Goal: Transaction & Acquisition: Purchase product/service

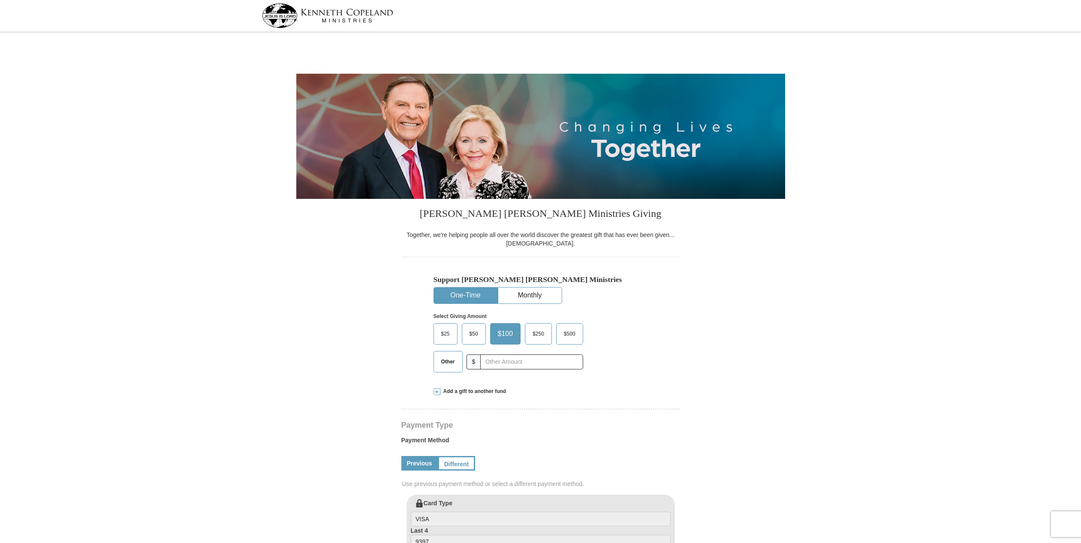
select select "MO"
click at [441, 365] on label "Other" at bounding box center [448, 362] width 28 height 21
click at [0, 0] on input "Other" at bounding box center [0, 0] width 0 height 0
click at [484, 359] on input "text" at bounding box center [531, 362] width 95 height 15
type input "0"
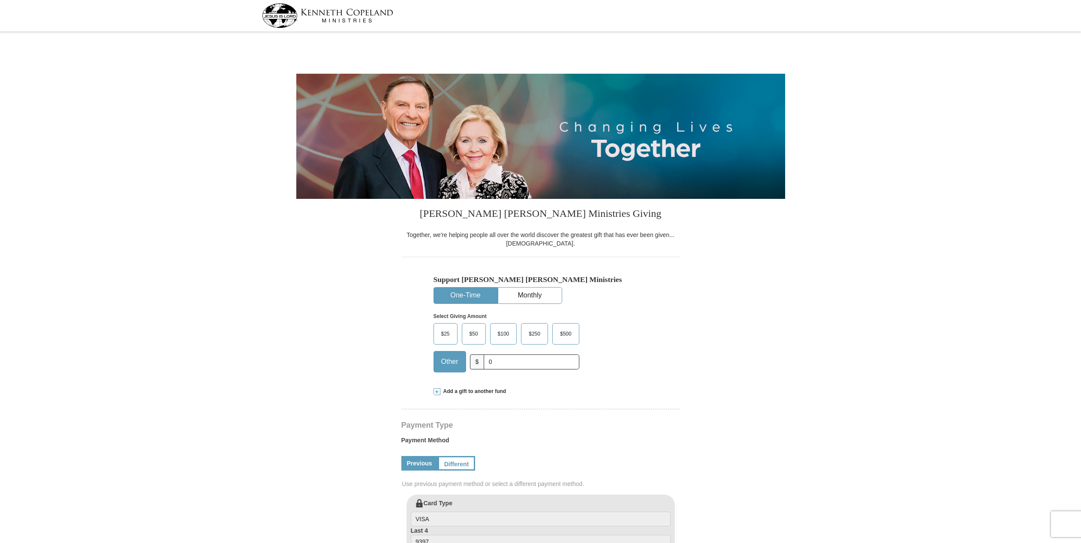
click at [437, 390] on span at bounding box center [437, 392] width 7 height 7
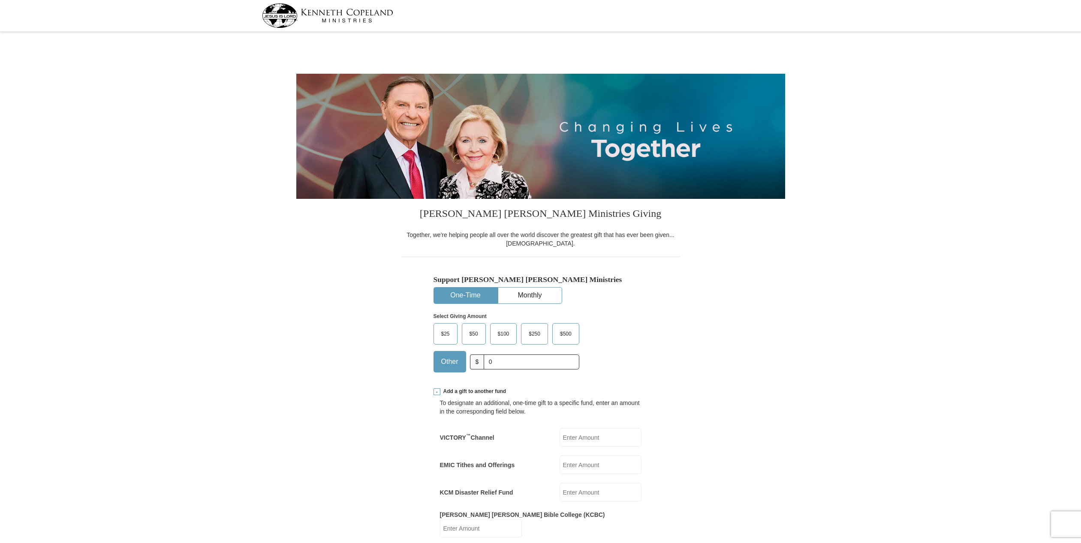
click at [587, 437] on input "VICTORY ™ Channel" at bounding box center [601, 437] width 82 height 18
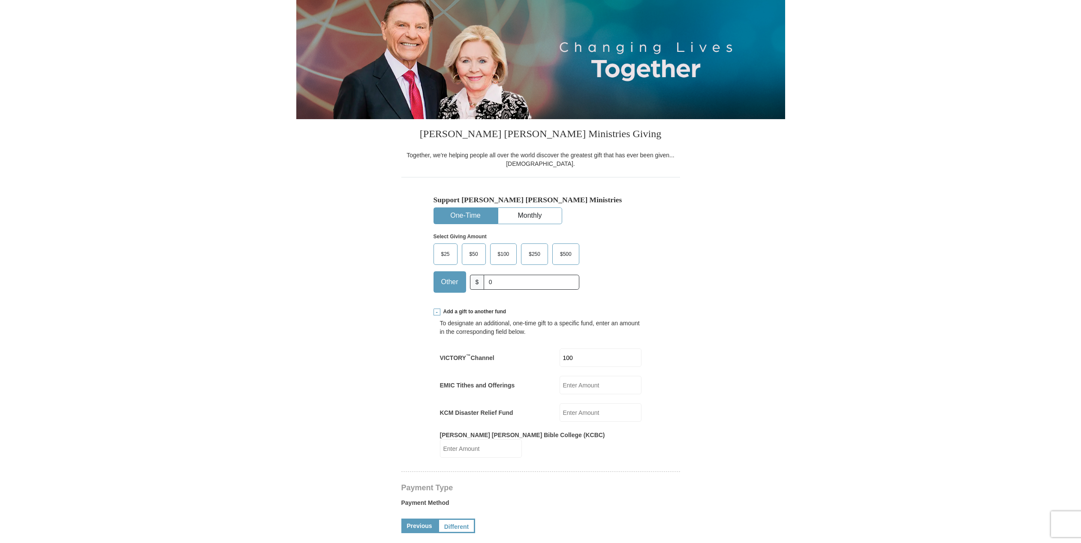
scroll to position [124, 0]
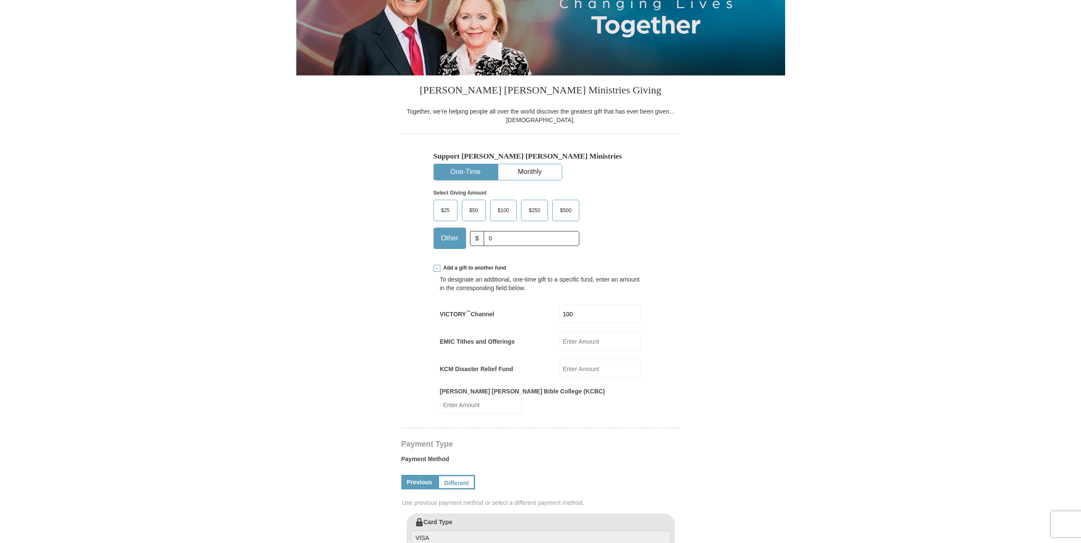
type input "100"
click at [522, 396] on input "Kenneth Copeland Bible College (KCBC)" at bounding box center [481, 405] width 82 height 18
type input "50"
click at [443, 207] on span "$25" at bounding box center [445, 210] width 17 height 13
click at [0, 0] on input "$25" at bounding box center [0, 0] width 0 height 0
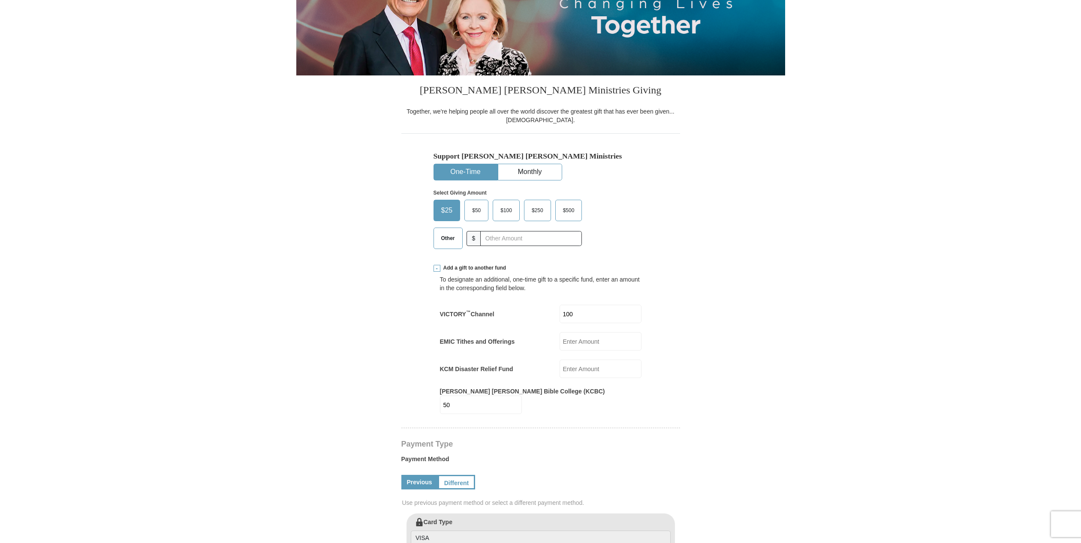
click at [522, 396] on input "50" at bounding box center [481, 405] width 82 height 18
type input "5"
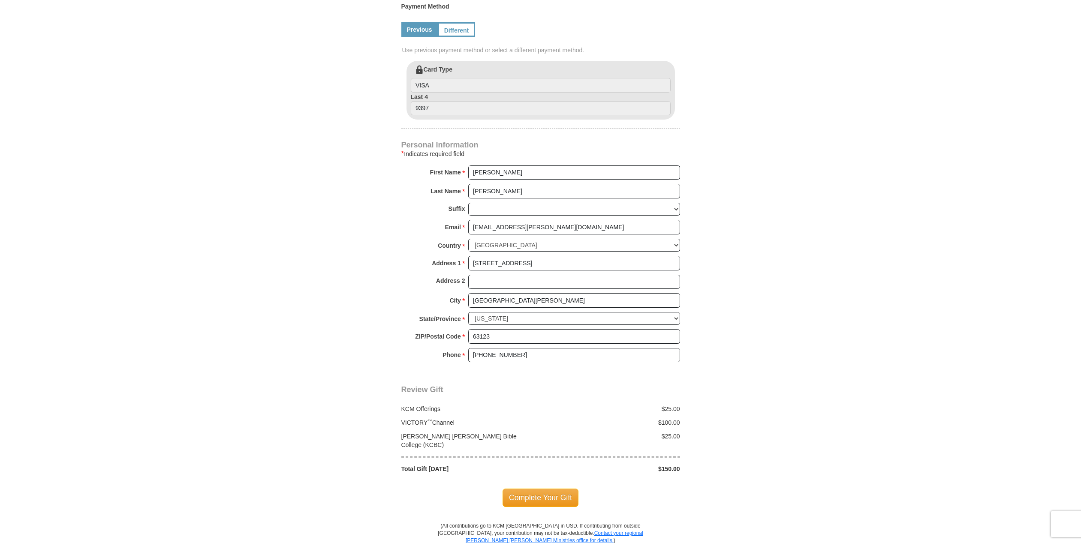
scroll to position [583, 0]
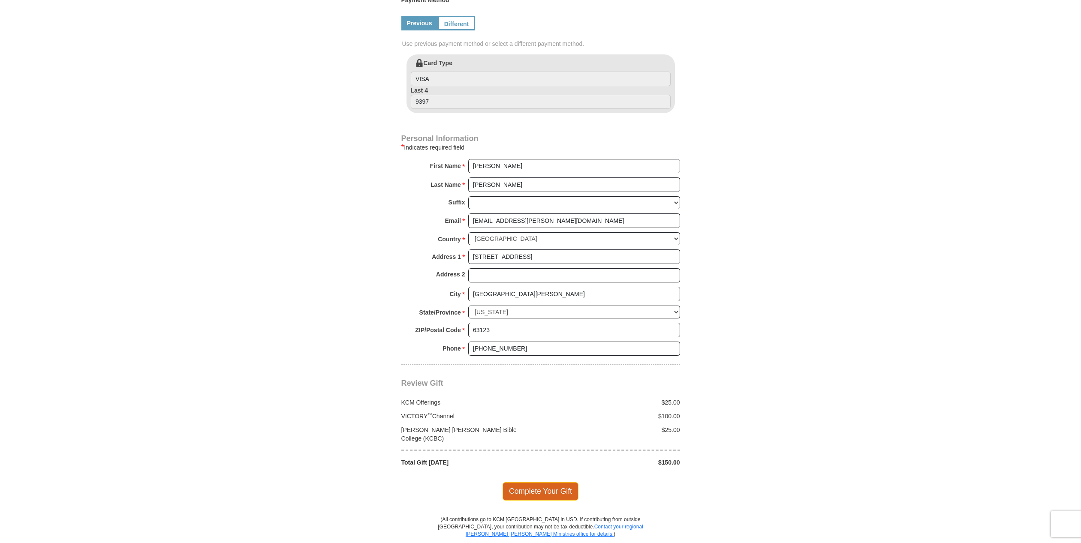
type input "25"
drag, startPoint x: 550, startPoint y: 445, endPoint x: 544, endPoint y: 443, distance: 5.7
click at [550, 483] on span "Complete Your Gift" at bounding box center [541, 492] width 76 height 18
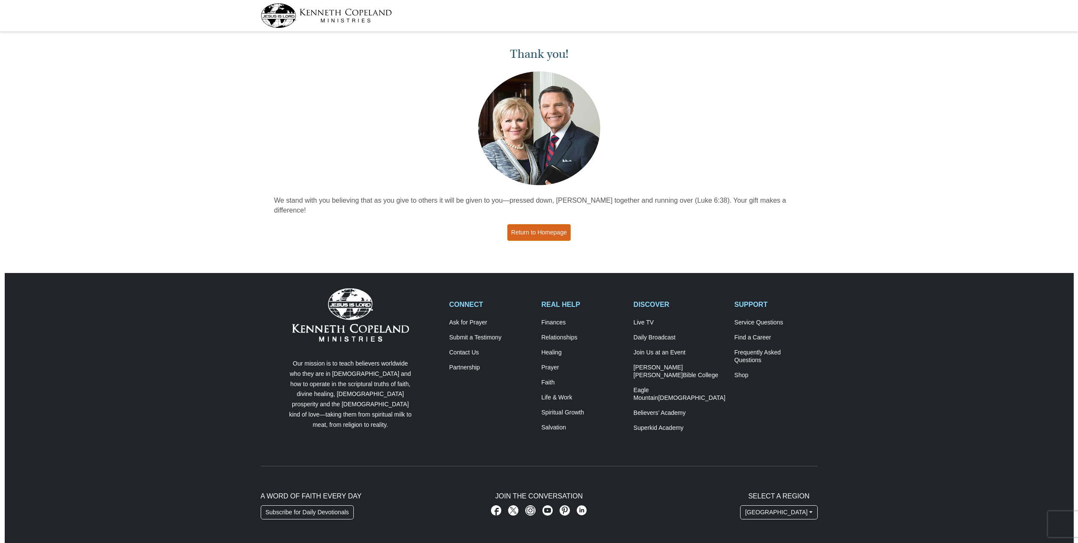
click at [544, 224] on link "Return to Homepage" at bounding box center [538, 232] width 63 height 17
